Goal: Find specific page/section: Find specific page/section

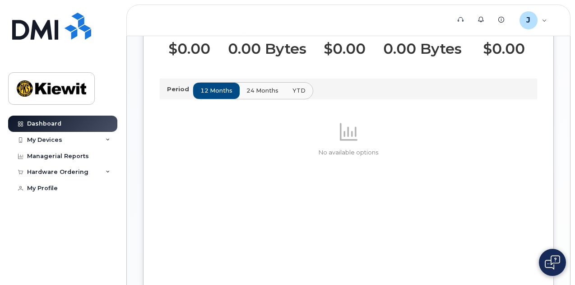
scroll to position [297, 0]
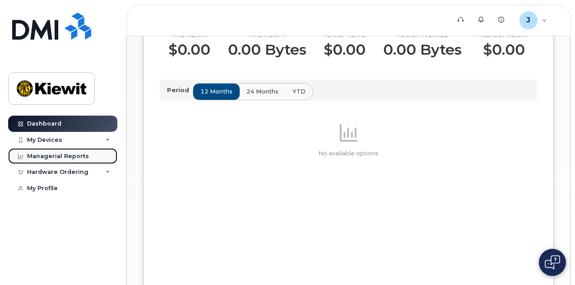
click at [73, 157] on div "Managerial Reports" at bounding box center [58, 156] width 62 height 7
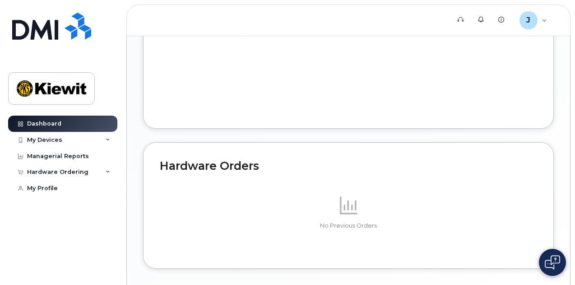
scroll to position [555, 0]
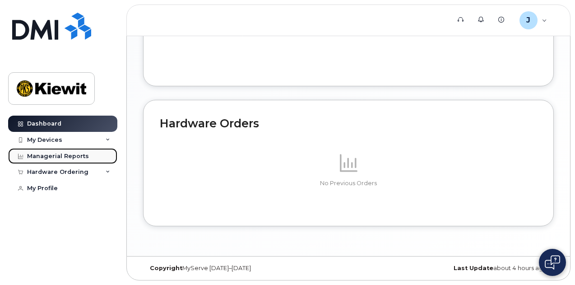
click at [88, 159] on link "Managerial Reports" at bounding box center [62, 156] width 109 height 16
